Goal: Book appointment/travel/reservation: Book appointment/travel/reservation

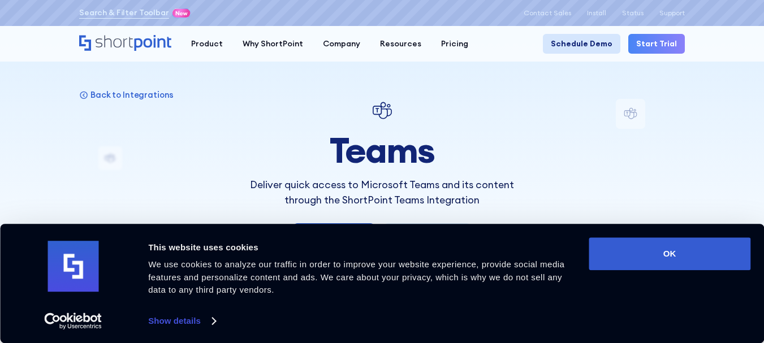
click at [579, 43] on link "Schedule Demo" at bounding box center [581, 44] width 77 height 20
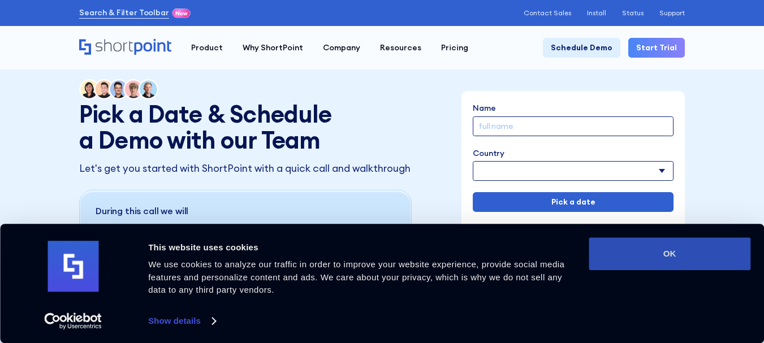
click at [660, 260] on button "OK" at bounding box center [670, 253] width 162 height 33
